Goal: Task Accomplishment & Management: Complete application form

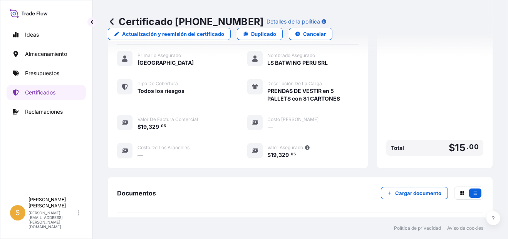
scroll to position [190, 0]
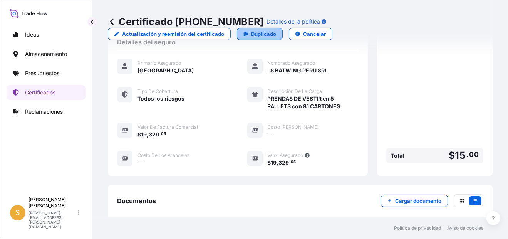
click at [255, 34] on p "Duplicado" at bounding box center [263, 34] width 25 height 8
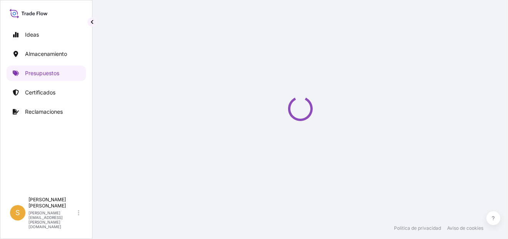
select select "Water"
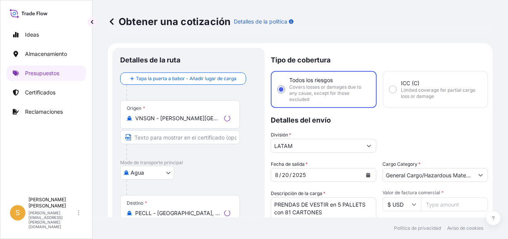
scroll to position [12, 0]
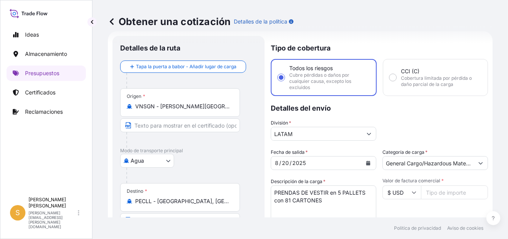
click at [110, 22] on icon at bounding box center [112, 22] width 8 height 8
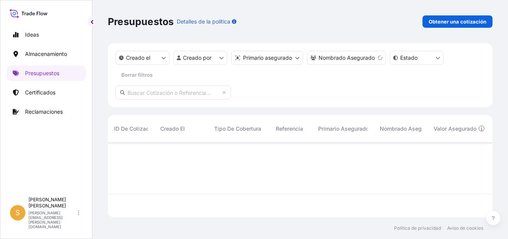
scroll to position [96, 379]
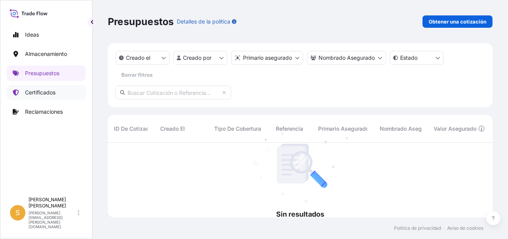
click at [53, 95] on p "Certificados" at bounding box center [40, 93] width 30 height 8
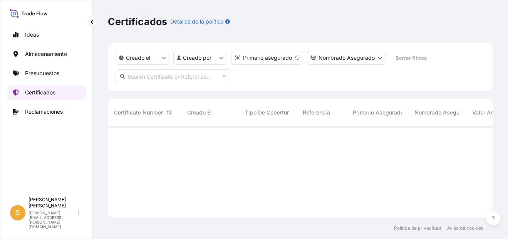
scroll to position [89, 379]
click at [175, 75] on input "text" at bounding box center [174, 76] width 116 height 14
paste input "[PHONE_NUMBER]"
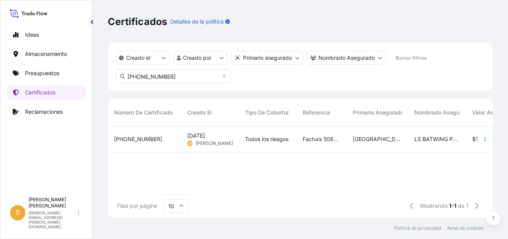
type input "[PHONE_NUMBER]"
drag, startPoint x: 146, startPoint y: 143, endPoint x: 357, endPoint y: 39, distance: 235.0
click at [287, 39] on div "Certificados Detalles de la política" at bounding box center [300, 21] width 385 height 43
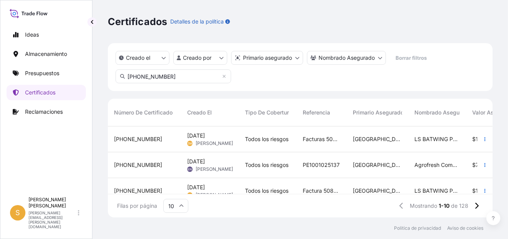
click at [186, 78] on input "[PHONE_NUMBER]" at bounding box center [174, 76] width 116 height 14
click at [226, 79] on input "[PHONE_NUMBER]" at bounding box center [174, 76] width 116 height 14
click at [43, 77] on link "Presupuestos" at bounding box center [46, 72] width 79 height 15
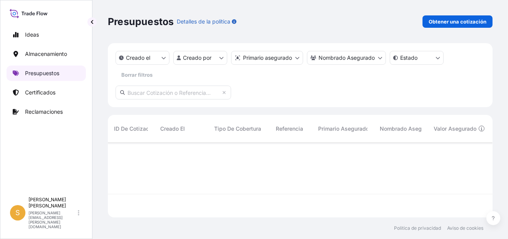
scroll to position [73, 379]
click at [43, 89] on p "Certificados" at bounding box center [40, 93] width 30 height 8
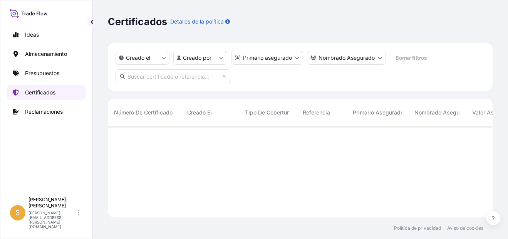
scroll to position [89, 379]
click at [143, 74] on input "text" at bounding box center [174, 76] width 116 height 14
paste input "[PHONE_NUMBER]"
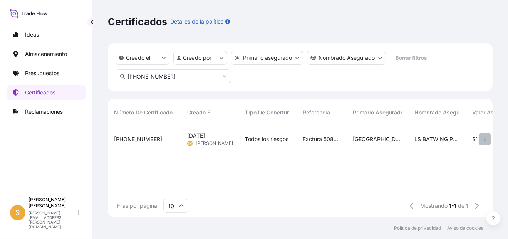
type input "[PHONE_NUMBER]"
click at [287, 139] on icon "button" at bounding box center [485, 139] width 1 height 4
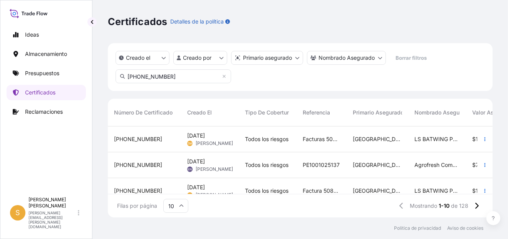
scroll to position [39, 0]
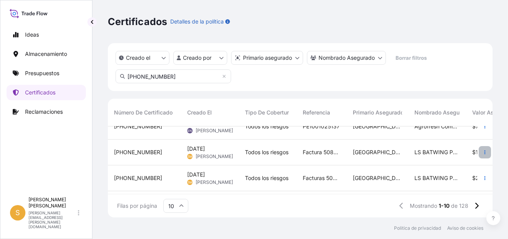
click at [287, 152] on button "button" at bounding box center [485, 152] width 12 height 12
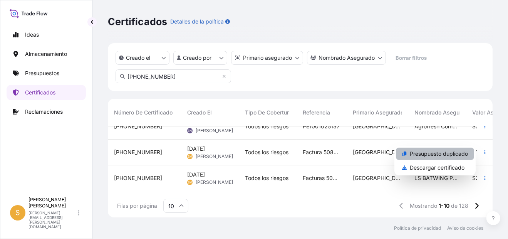
click at [287, 156] on p "Presupuesto duplicado" at bounding box center [439, 154] width 58 height 8
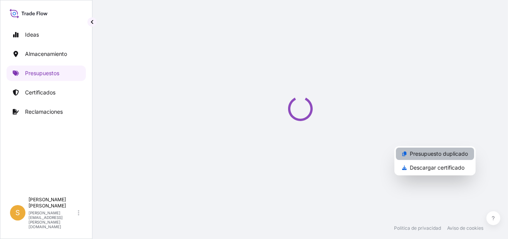
select select "Air"
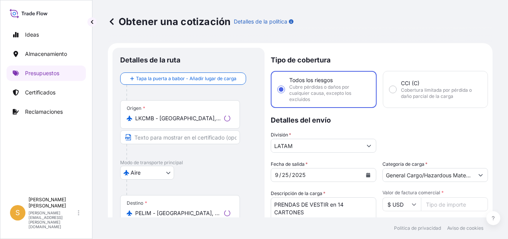
scroll to position [12, 0]
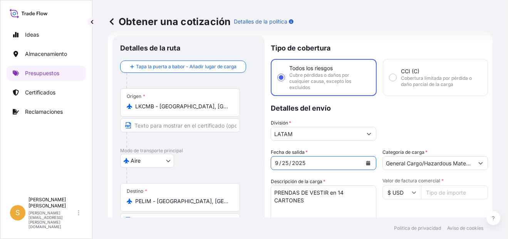
click at [287, 161] on icon "Calendario" at bounding box center [368, 163] width 4 height 5
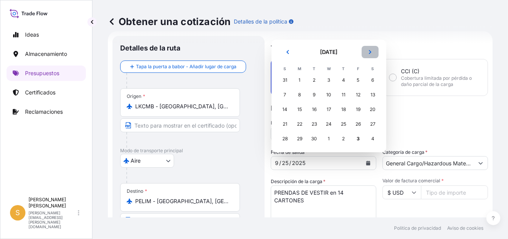
click at [287, 52] on icon "Próximo" at bounding box center [370, 52] width 5 height 5
click at [287, 82] on div "3" at bounding box center [358, 80] width 14 height 14
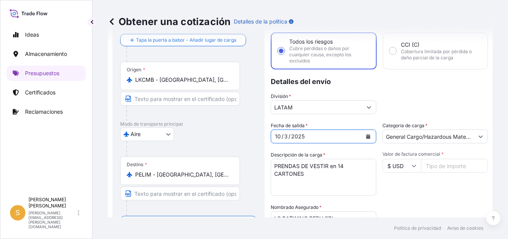
scroll to position [50, 0]
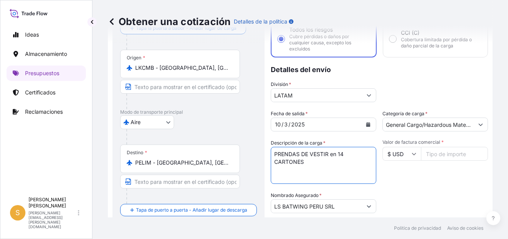
drag, startPoint x: 339, startPoint y: 153, endPoint x: 349, endPoint y: 166, distance: 16.7
click at [287, 166] on textarea "PRENDAS DE VESTIR en 14 CARTONES" at bounding box center [324, 165] width 106 height 37
click at [287, 154] on textarea "PRENDAS DE VESTIR en 14 CARTONES" at bounding box center [324, 165] width 106 height 37
type textarea "PRENDAS DE VESTIR en 29 CARTONES"
click at [287, 155] on input "Valor de factura comercial *" at bounding box center [454, 154] width 67 height 14
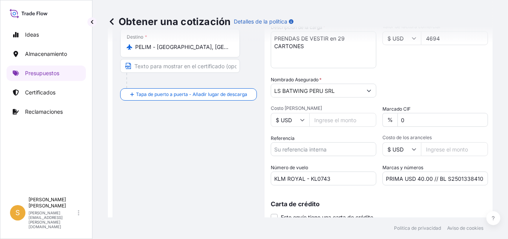
scroll to position [195, 0]
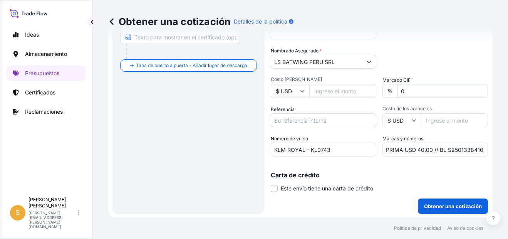
type input "4694"
click at [287, 119] on input "Referencia" at bounding box center [324, 120] width 106 height 14
click at [287, 113] on input "Referencia" at bounding box center [324, 120] width 106 height 14
paste input "Facturas 5084351865, 5084351867"
type input "Facturas 5084351865, 5084351867"
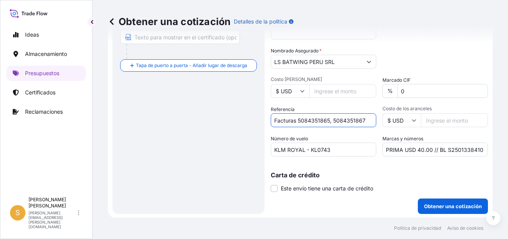
click at [287, 148] on input "KLM ROYAL - KL0743" at bounding box center [324, 150] width 106 height 14
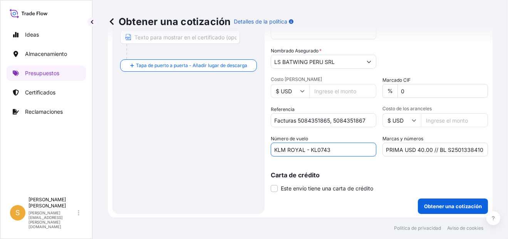
click at [287, 148] on input "KLM ROYAL - KL0743" at bounding box center [324, 150] width 106 height 14
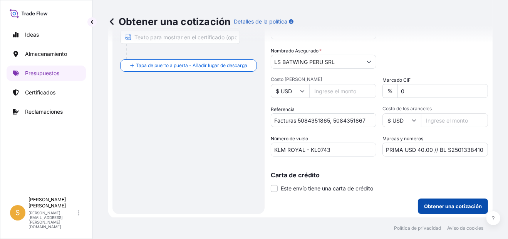
click at [287, 202] on p "Obtener una cotización" at bounding box center [453, 206] width 58 height 8
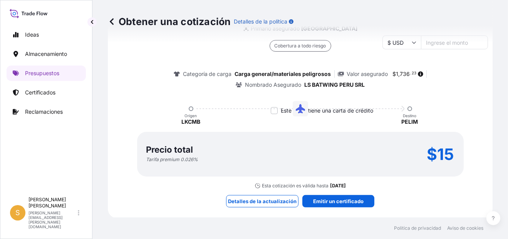
scroll to position [273, 0]
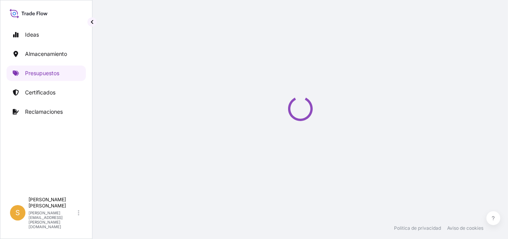
select select "Air"
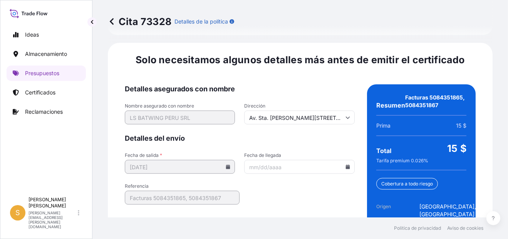
scroll to position [1238, 0]
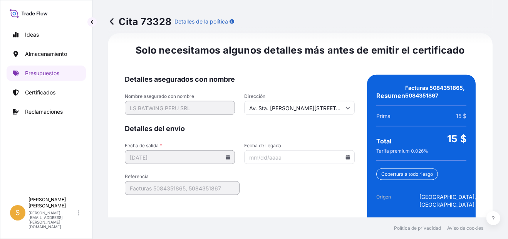
click at [287, 150] on input "Fecha de llegada" at bounding box center [299, 157] width 110 height 14
click at [287, 155] on icon at bounding box center [347, 157] width 4 height 5
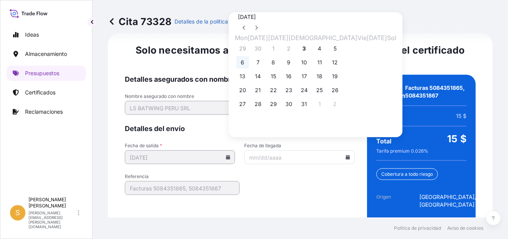
click at [239, 64] on button "6" at bounding box center [242, 62] width 12 height 12
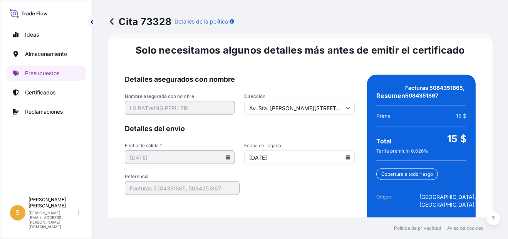
type input "[DATE]"
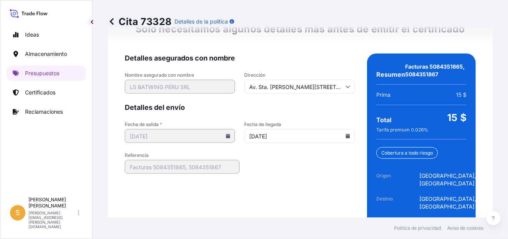
scroll to position [1276, 0]
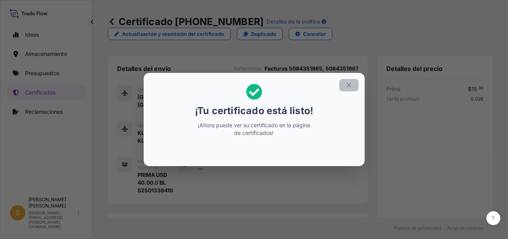
click at [287, 83] on icon "button" at bounding box center [348, 85] width 7 height 7
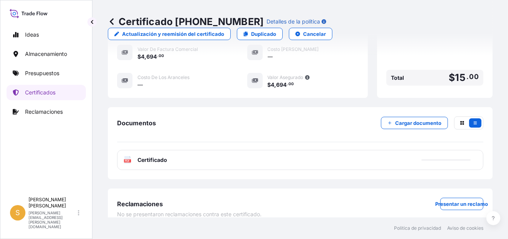
scroll to position [269, 0]
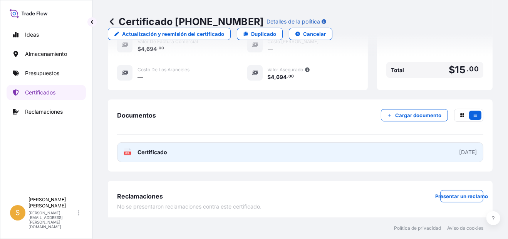
click at [237, 148] on link "PDF Certificado [DATE]" at bounding box center [300, 152] width 366 height 20
